Goal: Transaction & Acquisition: Purchase product/service

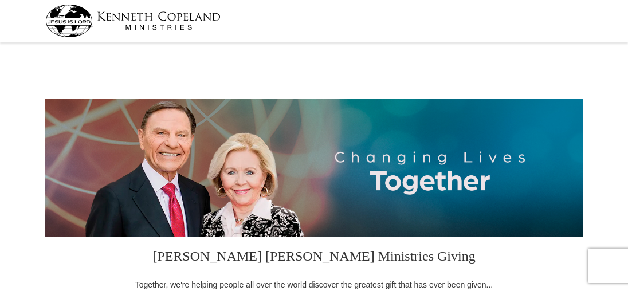
select select "OR"
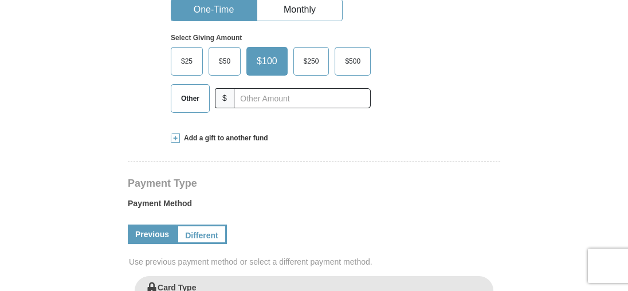
scroll to position [344, 0]
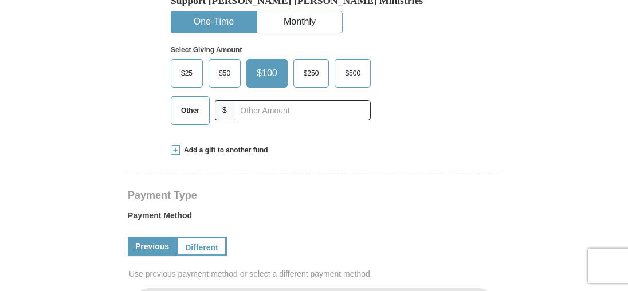
click at [189, 109] on span "Other" at bounding box center [190, 110] width 30 height 17
click at [0, 0] on input "Other" at bounding box center [0, 0] width 0 height 0
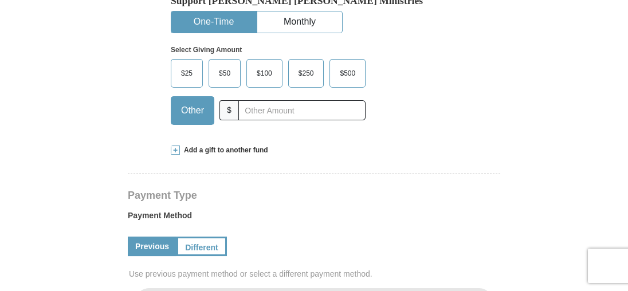
click at [264, 77] on span "$100" at bounding box center [264, 73] width 27 height 17
click at [0, 0] on input "$100" at bounding box center [0, 0] width 0 height 0
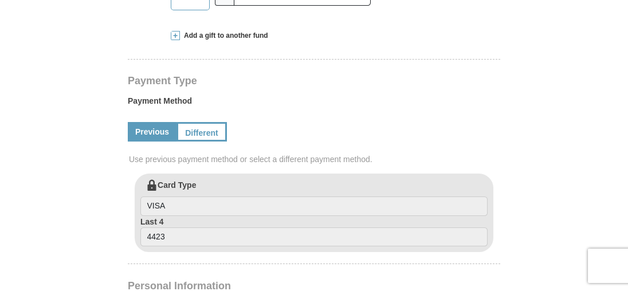
scroll to position [516, 0]
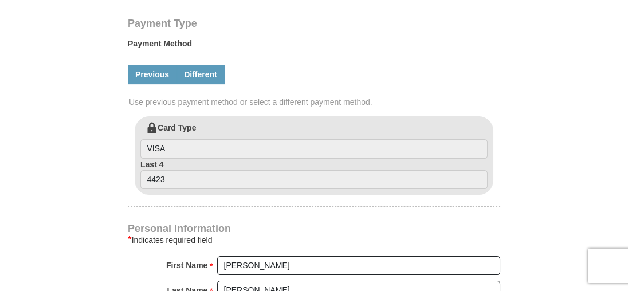
click at [203, 70] on link "Different" at bounding box center [200, 74] width 48 height 19
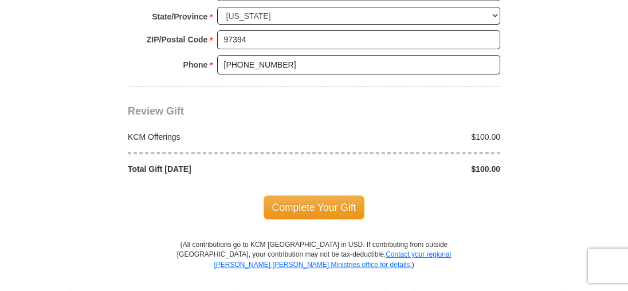
scroll to position [1088, 0]
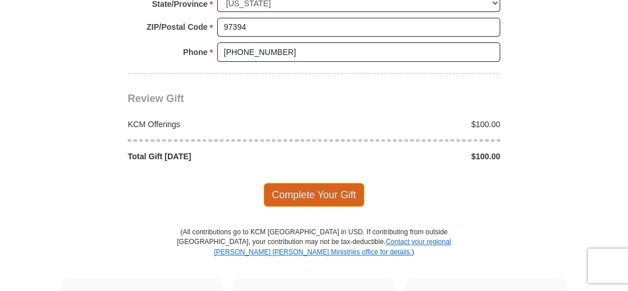
click at [326, 191] on span "Complete Your Gift" at bounding box center [314, 195] width 101 height 24
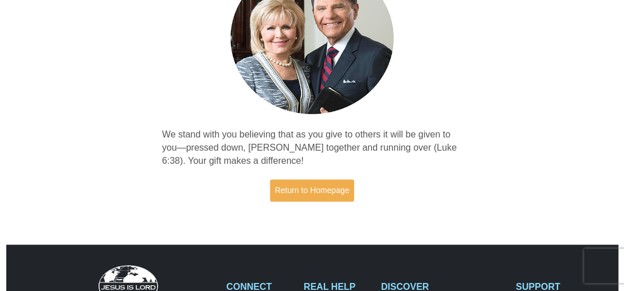
scroll to position [115, 0]
